Goal: Information Seeking & Learning: Understand process/instructions

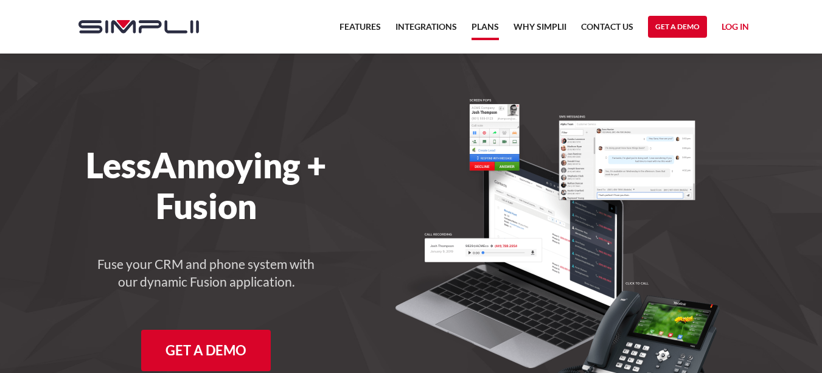
click at [477, 26] on link "Plans" at bounding box center [485, 29] width 27 height 21
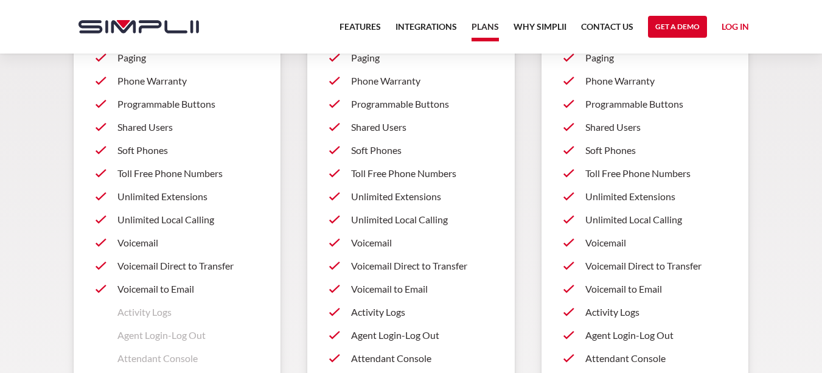
scroll to position [872, 0]
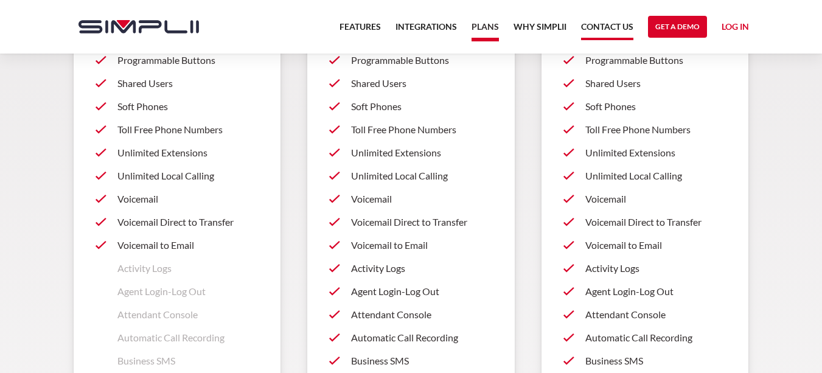
click at [611, 24] on link "Contact US" at bounding box center [607, 29] width 52 height 21
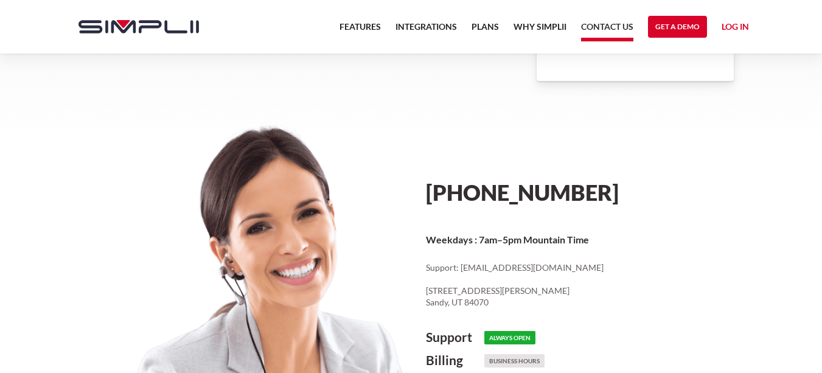
scroll to position [548, 0]
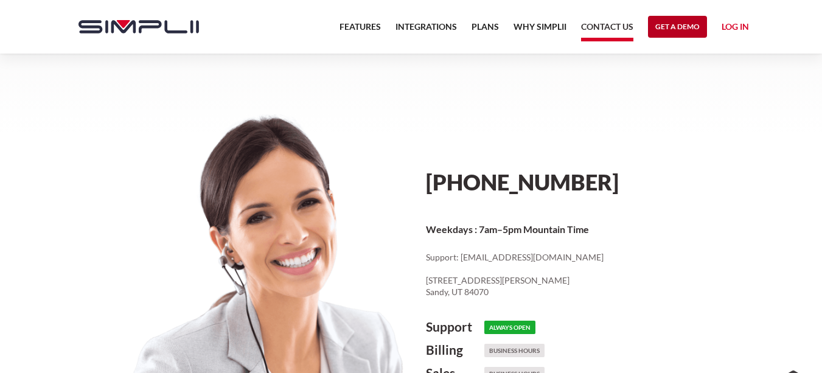
click at [678, 29] on link "Get a Demo" at bounding box center [677, 27] width 59 height 22
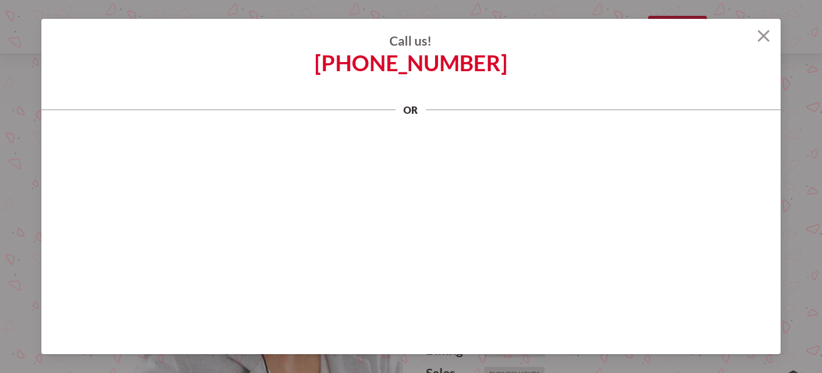
click at [760, 32] on img at bounding box center [764, 36] width 12 height 12
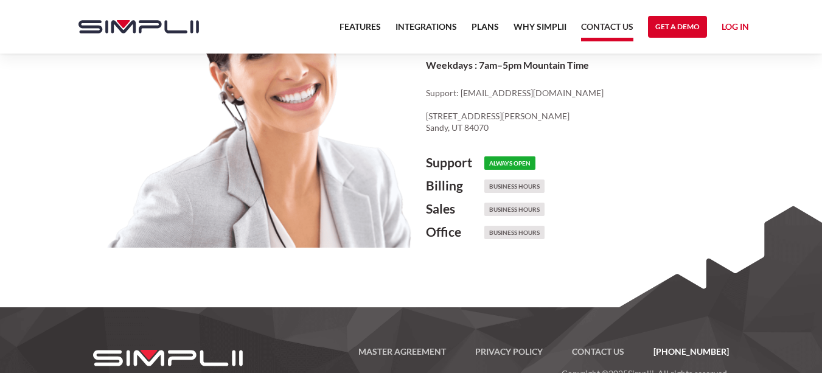
scroll to position [730, 0]
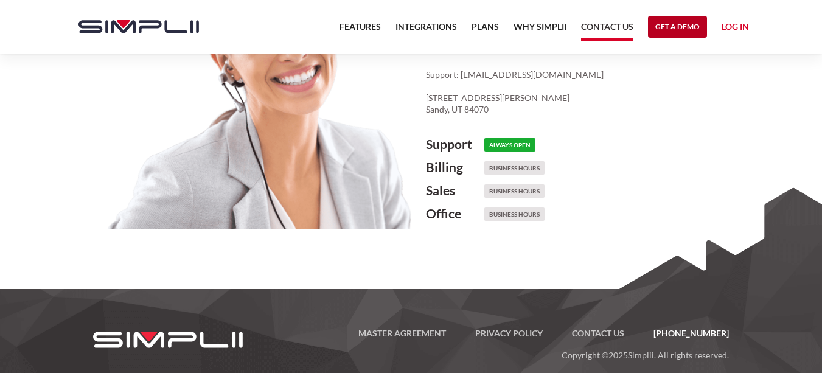
click at [666, 24] on link "Get a Demo" at bounding box center [677, 27] width 59 height 22
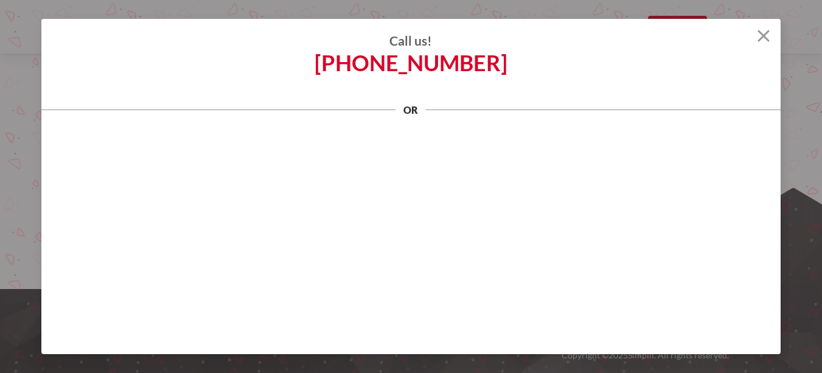
click at [761, 33] on img at bounding box center [764, 36] width 12 height 12
